Goal: Complete application form

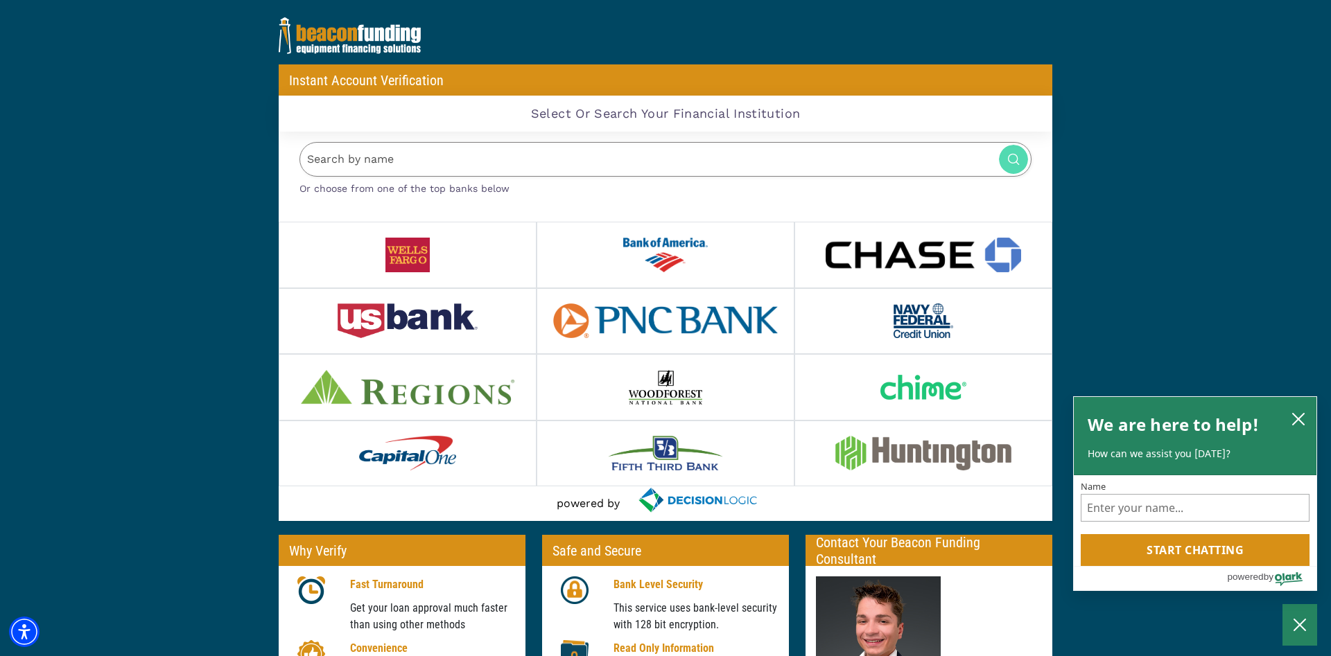
click at [410, 263] on img at bounding box center [407, 255] width 45 height 35
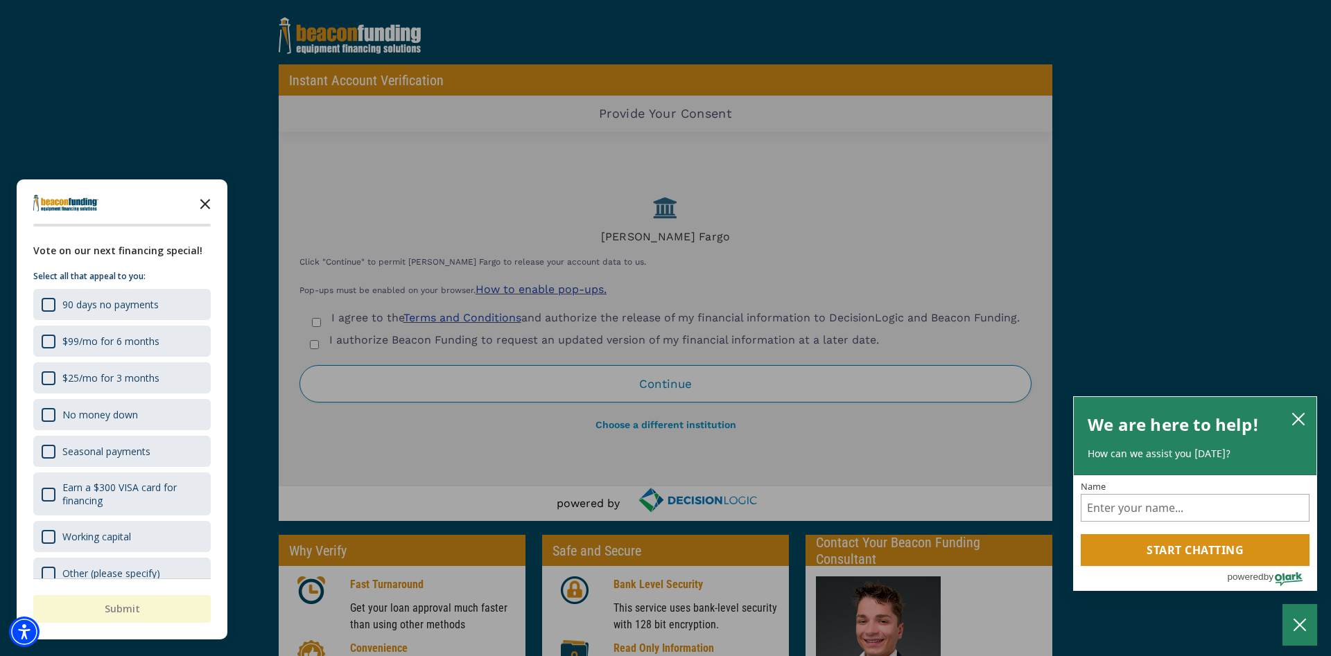
click at [207, 200] on icon "Close the survey" at bounding box center [205, 203] width 28 height 28
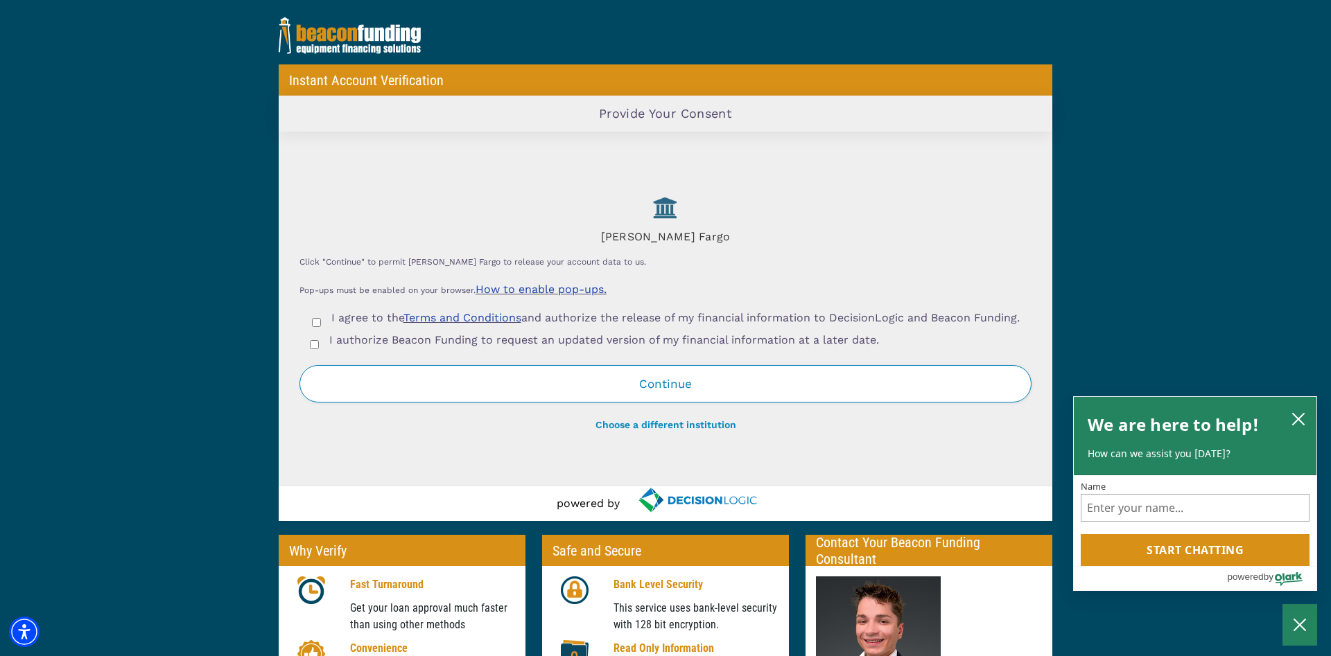
click at [316, 320] on input "I agree to the Terms and Conditions and authorize the release of my financial i…" at bounding box center [316, 322] width 9 height 9
checkbox input "true"
click at [313, 349] on input "I authorize Beacon Funding to request an updated version of my financial inform…" at bounding box center [314, 344] width 9 height 9
checkbox input "true"
click at [581, 403] on button "Continue" at bounding box center [665, 383] width 732 height 37
